Goal: Information Seeking & Learning: Learn about a topic

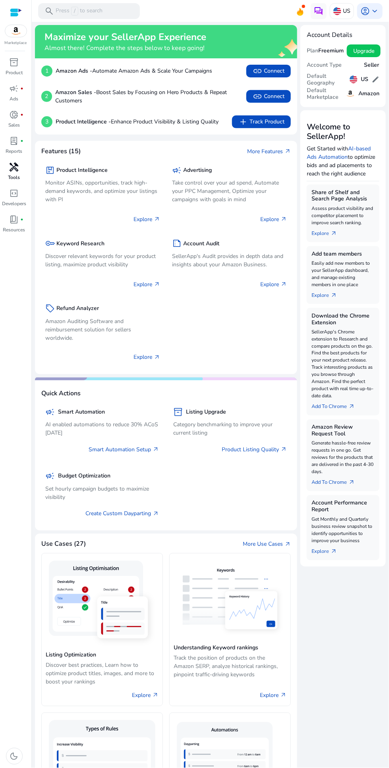
click at [12, 167] on span "handyman" at bounding box center [15, 167] width 10 height 10
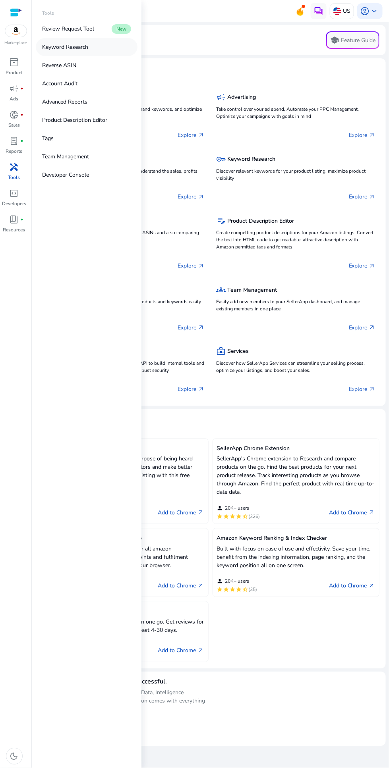
click at [64, 48] on p "Keyword Research" at bounding box center [65, 47] width 46 height 8
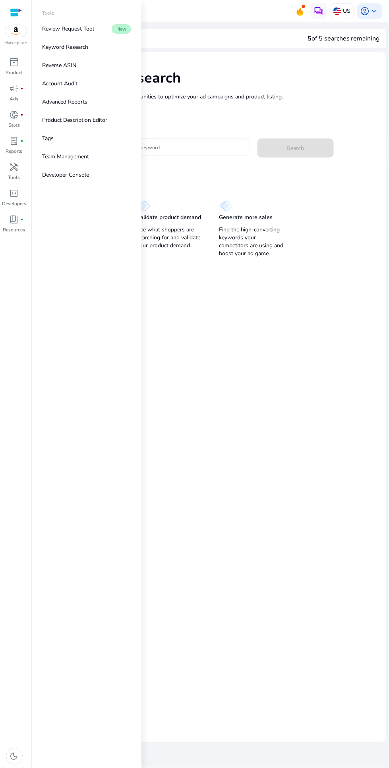
click at [299, 432] on mat-card "Keyword Research Research and find keyword opportunities to optimize your [PERS…" at bounding box center [210, 397] width 351 height 691
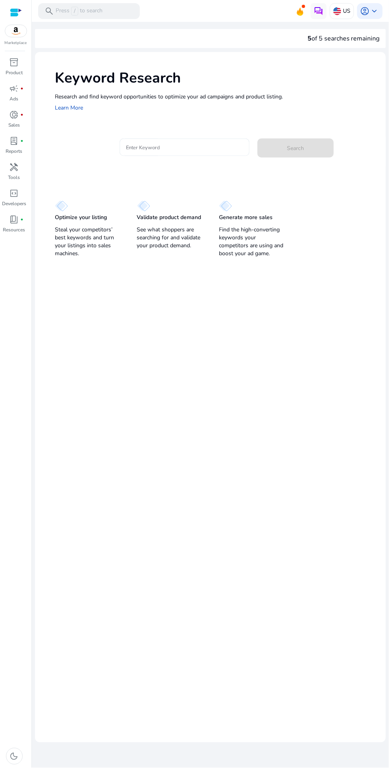
click at [158, 147] on input "Enter Keyword" at bounding box center [184, 147] width 117 height 9
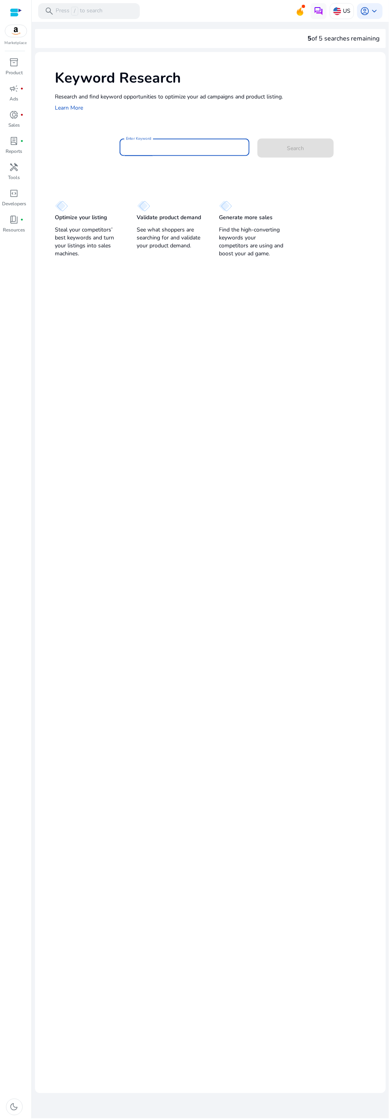
click at [193, 146] on input "Enter Keyword" at bounding box center [184, 147] width 117 height 9
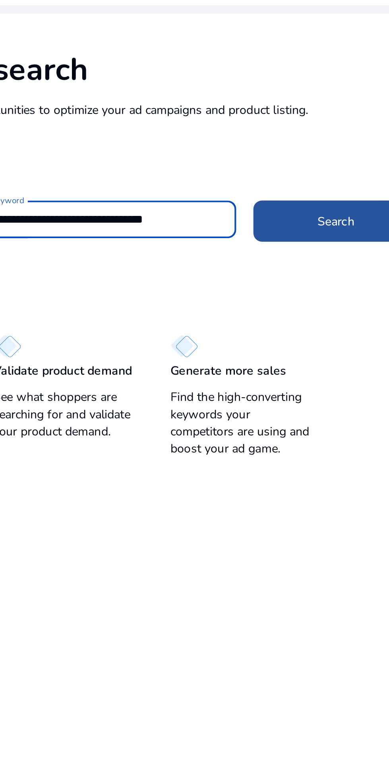
type input "**********"
click at [295, 147] on span "Search" at bounding box center [295, 148] width 17 height 8
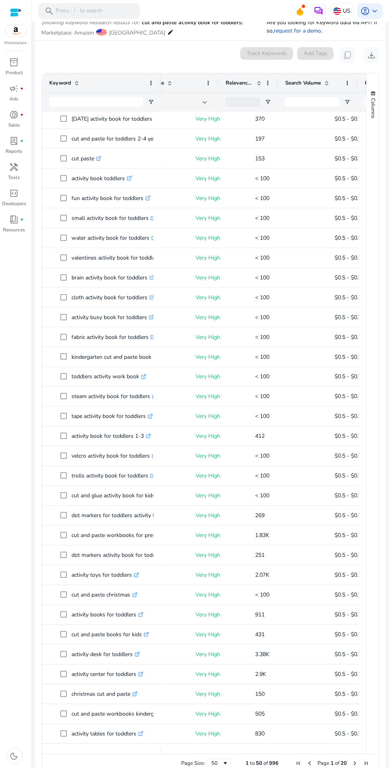
scroll to position [0, 130]
